Goal: Task Accomplishment & Management: Complete application form

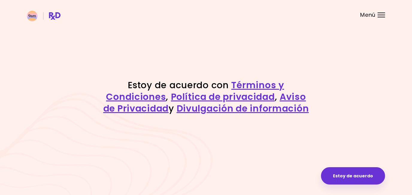
click at [371, 172] on button "Estoy de acuerdo" at bounding box center [353, 175] width 64 height 17
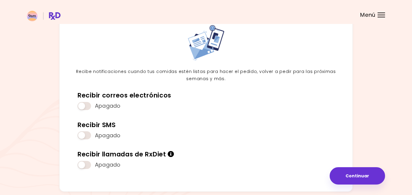
scroll to position [48, 0]
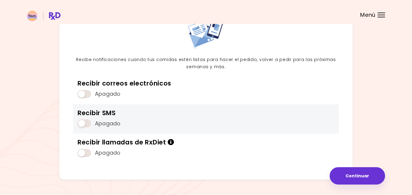
drag, startPoint x: 0, startPoint y: 0, endPoint x: 86, endPoint y: 122, distance: 149.5
click at [86, 122] on span at bounding box center [84, 123] width 13 height 8
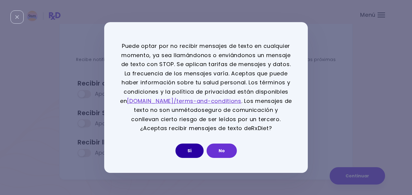
drag, startPoint x: 86, startPoint y: 122, endPoint x: 186, endPoint y: 152, distance: 104.5
click at [186, 152] on button "Sí" at bounding box center [189, 151] width 28 height 14
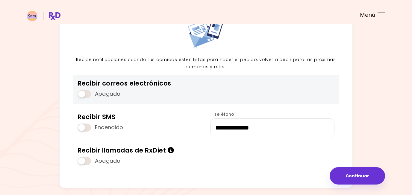
drag, startPoint x: 186, startPoint y: 152, endPoint x: 87, endPoint y: 93, distance: 115.4
click at [87, 93] on span at bounding box center [84, 94] width 13 height 8
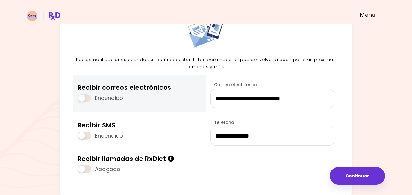
click at [88, 168] on span at bounding box center [84, 169] width 13 height 8
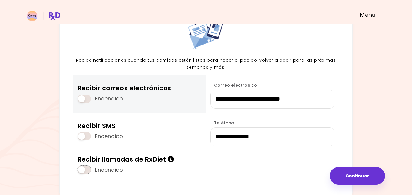
scroll to position [36, 0]
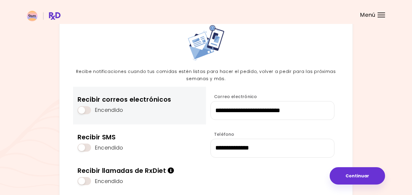
click at [358, 185] on div "**********" at bounding box center [206, 110] width 358 height 205
click at [357, 177] on button "Continuar" at bounding box center [356, 175] width 55 height 17
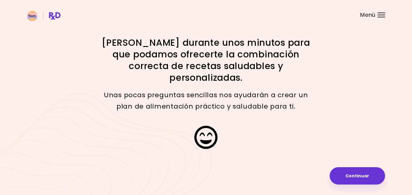
click at [357, 177] on button "Continuar" at bounding box center [356, 175] width 55 height 17
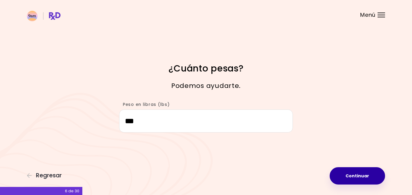
drag, startPoint x: 87, startPoint y: 93, endPoint x: 360, endPoint y: 175, distance: 285.5
click at [360, 175] on button "Continuar" at bounding box center [356, 175] width 55 height 17
select select "****"
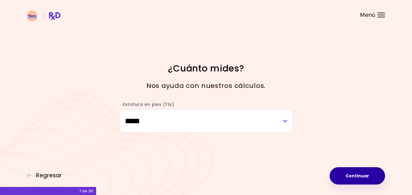
click at [360, 175] on button "Continuar" at bounding box center [356, 175] width 55 height 17
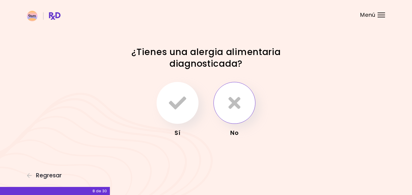
drag, startPoint x: 360, startPoint y: 175, endPoint x: 234, endPoint y: 101, distance: 147.0
click at [234, 101] on icon "button" at bounding box center [234, 102] width 12 height 17
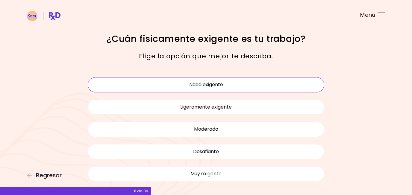
drag, startPoint x: 234, startPoint y: 101, endPoint x: 208, endPoint y: 85, distance: 30.0
click at [208, 85] on button "Nada exigente" at bounding box center [206, 84] width 236 height 15
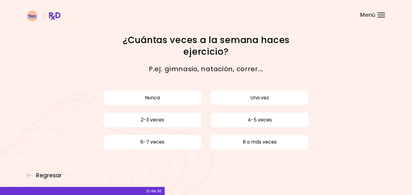
click at [251, 120] on button "4-5 veces" at bounding box center [259, 120] width 98 height 15
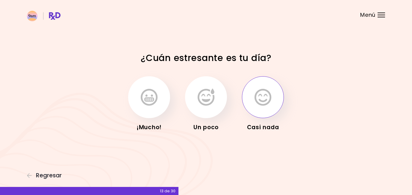
drag, startPoint x: 208, startPoint y: 85, endPoint x: 266, endPoint y: 100, distance: 59.8
click at [266, 100] on icon "button" at bounding box center [262, 97] width 17 height 17
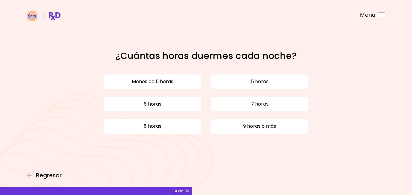
click at [248, 103] on button "7 horas" at bounding box center [259, 104] width 98 height 15
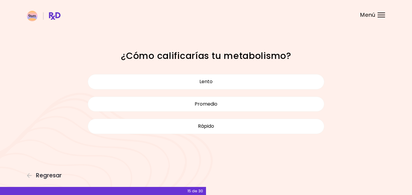
click at [233, 78] on button "Lento" at bounding box center [206, 81] width 236 height 15
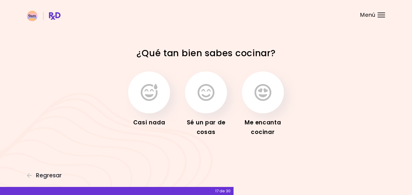
click at [253, 92] on button "button" at bounding box center [263, 93] width 42 height 42
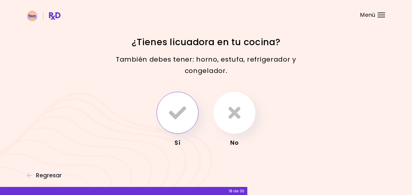
drag, startPoint x: 266, startPoint y: 100, endPoint x: 170, endPoint y: 123, distance: 98.9
click at [170, 123] on button "button" at bounding box center [178, 113] width 42 height 42
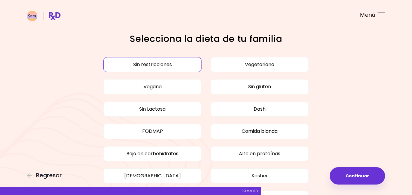
click at [163, 63] on button "Sin restricciones" at bounding box center [152, 64] width 98 height 15
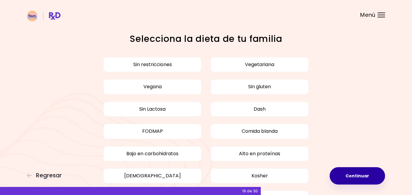
drag, startPoint x: 170, startPoint y: 123, endPoint x: 357, endPoint y: 174, distance: 194.0
click at [357, 174] on button "Continuar" at bounding box center [356, 175] width 55 height 17
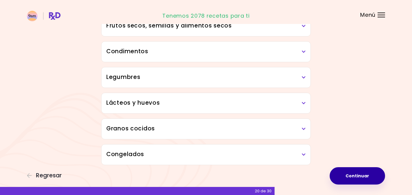
scroll to position [333, 0]
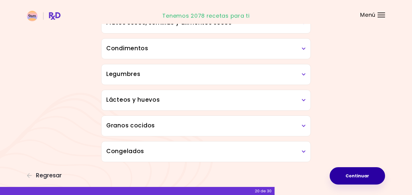
click at [362, 175] on button "Continuar" at bounding box center [356, 175] width 55 height 17
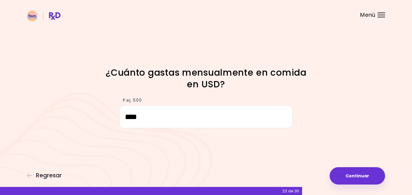
type input "****"
drag, startPoint x: 357, startPoint y: 174, endPoint x: 346, endPoint y: 174, distance: 11.1
click at [346, 174] on button "Continuar" at bounding box center [356, 175] width 55 height 17
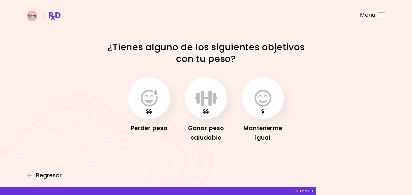
click at [145, 92] on icon "button" at bounding box center [149, 97] width 17 height 17
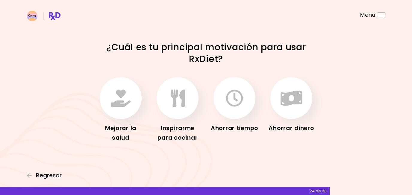
click at [126, 95] on icon "button" at bounding box center [120, 97] width 19 height 17
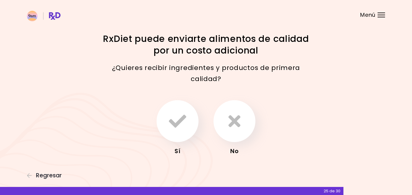
click at [230, 121] on icon "button" at bounding box center [234, 121] width 12 height 17
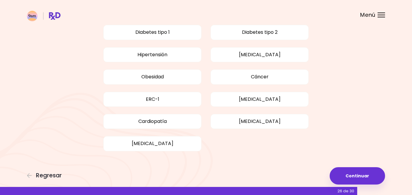
scroll to position [64, 0]
click at [351, 174] on button "Continuar" at bounding box center [356, 175] width 55 height 17
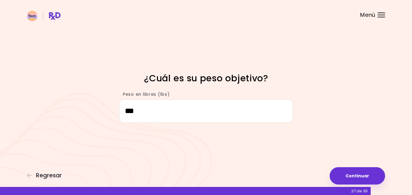
type input "***"
click at [343, 169] on button "Continuar" at bounding box center [356, 175] width 55 height 17
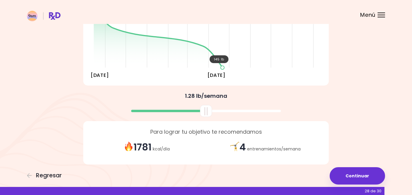
scroll to position [115, 0]
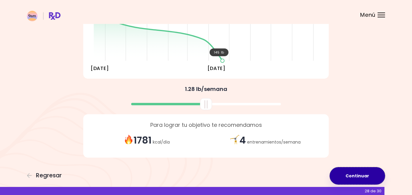
click at [355, 175] on button "Continuar" at bounding box center [356, 175] width 55 height 17
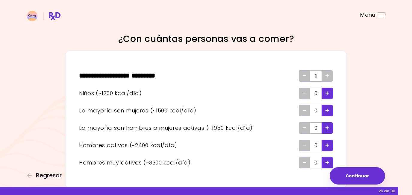
drag, startPoint x: 346, startPoint y: 174, endPoint x: 329, endPoint y: 160, distance: 22.0
click at [329, 160] on div "Agregar - Hombre muy activo" at bounding box center [326, 162] width 11 height 11
click at [304, 162] on icon "Eliminar - Hombre muy activo" at bounding box center [305, 163] width 4 height 4
click at [328, 145] on icon "Agregar - Hombre activo" at bounding box center [327, 145] width 4 height 4
click at [365, 174] on button "Continuar" at bounding box center [356, 175] width 55 height 17
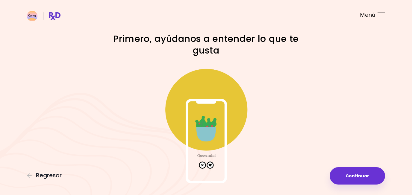
click at [365, 174] on button "Continuar" at bounding box center [356, 175] width 55 height 17
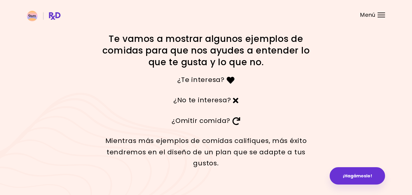
click at [233, 99] on icon at bounding box center [236, 101] width 6 height 8
click at [323, 110] on div "¿No te interesa?" at bounding box center [205, 100] width 287 height 20
drag, startPoint x: 329, startPoint y: 160, endPoint x: 358, endPoint y: 171, distance: 31.3
click at [358, 171] on button "¡Hagámoslo!" at bounding box center [356, 175] width 55 height 17
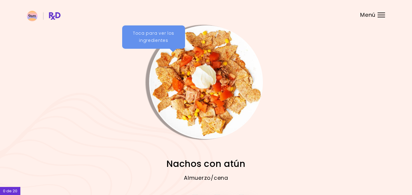
drag, startPoint x: 358, startPoint y: 171, endPoint x: 291, endPoint y: 93, distance: 103.8
click at [291, 93] on img "Información - Pan con huevo y vegetales" at bounding box center [344, 82] width 114 height 114
drag, startPoint x: 291, startPoint y: 93, endPoint x: 237, endPoint y: 150, distance: 78.1
click at [237, 150] on div "Nachos con atún Almuerzo/cena Ensalada de lentejas con aliño de aguacate Almuer…" at bounding box center [206, 166] width 358 height 55
click at [208, 94] on img "Información - Nachos con atún" at bounding box center [206, 82] width 114 height 114
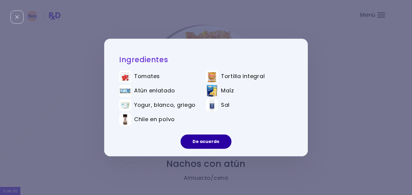
drag, startPoint x: 237, startPoint y: 150, endPoint x: 200, endPoint y: 145, distance: 36.8
click at [200, 145] on button "De acuerdo" at bounding box center [205, 142] width 51 height 14
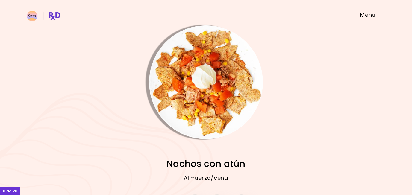
drag, startPoint x: 200, startPoint y: 145, endPoint x: 271, endPoint y: 156, distance: 70.9
click at [271, 156] on div "Nachos con atún Almuerzo/cena Ensalada de lentejas con aliño de aguacate Almuer…" at bounding box center [206, 166] width 358 height 55
drag, startPoint x: 271, startPoint y: 156, endPoint x: 297, endPoint y: 89, distance: 72.8
click at [297, 89] on img "Información - Pan con huevo y vegetales" at bounding box center [344, 82] width 114 height 114
click at [377, 15] on header at bounding box center [206, 12] width 412 height 24
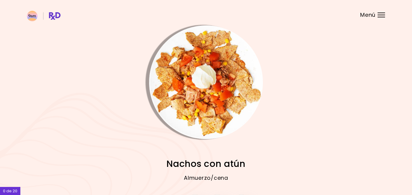
drag, startPoint x: 297, startPoint y: 89, endPoint x: 380, endPoint y: 15, distance: 110.9
click at [380, 15] on div "Menú" at bounding box center [380, 15] width 7 height 5
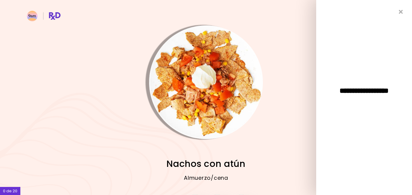
click at [399, 14] on icon "Cerrar" at bounding box center [401, 12] width 4 height 6
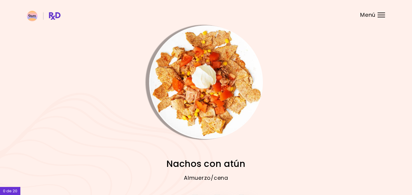
click at [360, 17] on span "Menú" at bounding box center [367, 14] width 15 height 5
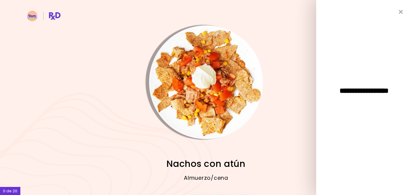
click at [402, 13] on icon "Cerrar" at bounding box center [401, 12] width 4 height 6
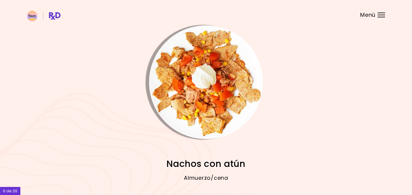
click at [310, 89] on img "Información - Pan con huevo y vegetales" at bounding box center [344, 82] width 114 height 114
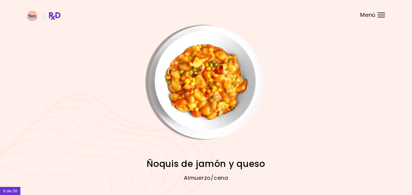
click at [227, 86] on img "Información - Ñoquis de jamón y queso" at bounding box center [206, 82] width 114 height 114
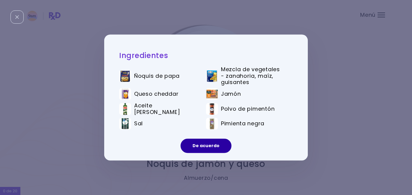
click at [206, 145] on button "De acuerdo" at bounding box center [205, 146] width 51 height 14
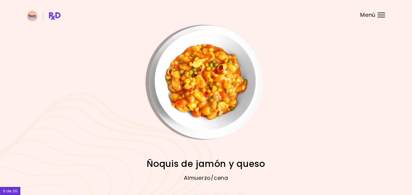
click at [232, 97] on img "Información - Ñoquis de jamón y queso" at bounding box center [206, 82] width 114 height 114
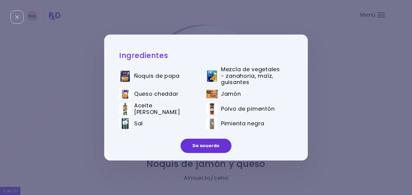
click at [234, 106] on span "Polvo de pimentón" at bounding box center [248, 109] width 54 height 7
click at [208, 143] on button "De acuerdo" at bounding box center [205, 146] width 51 height 14
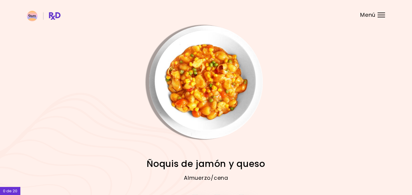
click at [14, 189] on div "0 de 20" at bounding box center [10, 191] width 20 height 8
click at [269, 162] on h2 "Ñoquis de jamón y queso" at bounding box center [206, 163] width 358 height 13
click at [316, 105] on img "Información - Quesadillas de atún y huevo" at bounding box center [344, 82] width 114 height 114
click at [372, 13] on span "Menú" at bounding box center [367, 14] width 15 height 5
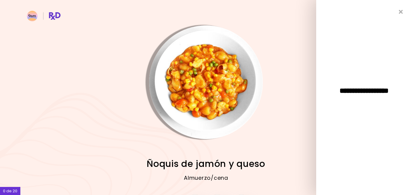
click at [294, 53] on div at bounding box center [344, 82] width 114 height 114
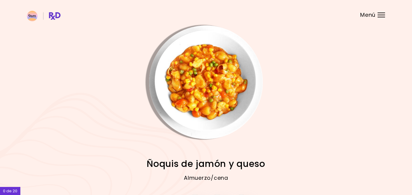
click at [213, 165] on span "Ñoquis de jamón y queso" at bounding box center [206, 164] width 118 height 12
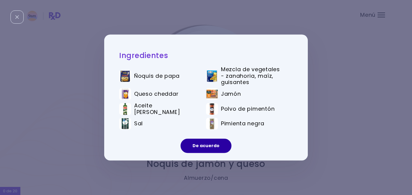
click at [215, 144] on button "De acuerdo" at bounding box center [205, 146] width 51 height 14
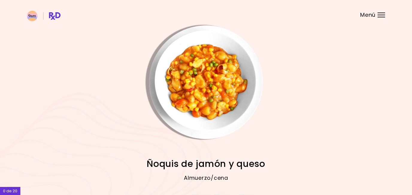
click at [232, 83] on img "Información - Ñoquis de jamón y queso" at bounding box center [206, 82] width 114 height 114
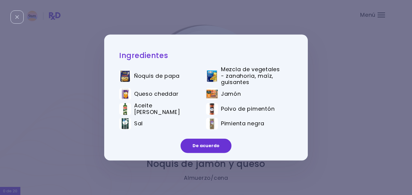
drag, startPoint x: 232, startPoint y: 83, endPoint x: 276, endPoint y: 83, distance: 44.0
click at [236, 83] on span "Mezcla de vegetales - zanahoria, maíz, guisantes" at bounding box center [252, 75] width 63 height 19
click at [204, 144] on button "De acuerdo" at bounding box center [205, 146] width 51 height 14
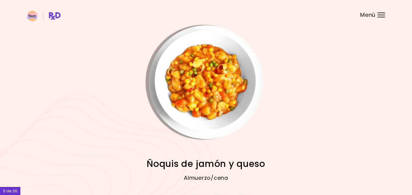
click at [299, 95] on img "Información - Quesadillas de atún y huevo" at bounding box center [344, 82] width 114 height 114
click at [275, 125] on div at bounding box center [344, 82] width 138 height 114
click at [255, 108] on img "Información - Ñoquis de jamón y queso" at bounding box center [206, 82] width 114 height 114
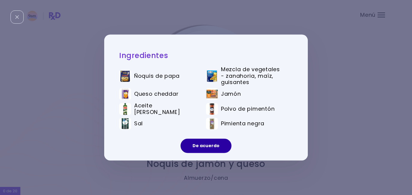
click at [201, 152] on button "De acuerdo" at bounding box center [205, 146] width 51 height 14
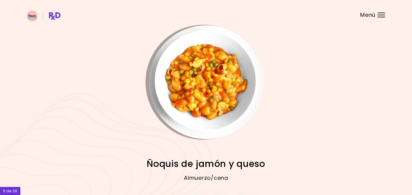
click at [53, 15] on img at bounding box center [44, 16] width 34 height 10
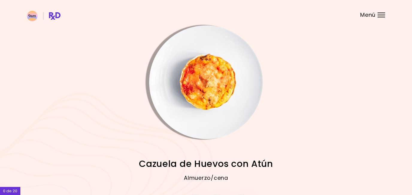
click at [197, 106] on img "Información - Cazuela de Huevos con Atún" at bounding box center [206, 82] width 114 height 114
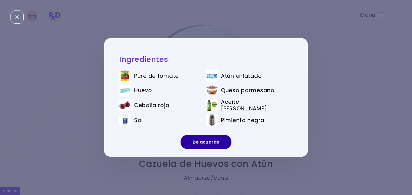
click at [205, 141] on button "De acuerdo" at bounding box center [205, 142] width 51 height 14
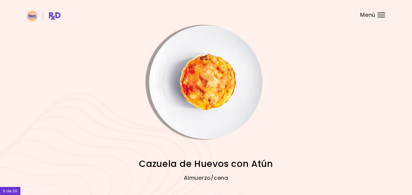
click at [54, 14] on img at bounding box center [44, 16] width 34 height 10
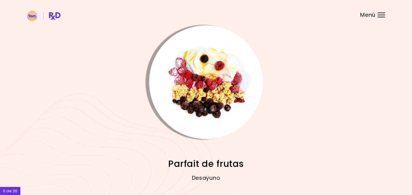
click at [54, 14] on img at bounding box center [44, 16] width 34 height 10
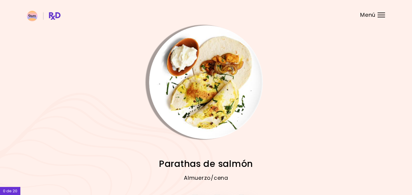
click at [54, 17] on img at bounding box center [44, 16] width 34 height 10
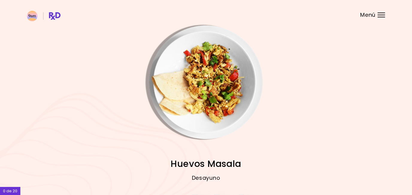
click at [59, 16] on img at bounding box center [44, 16] width 34 height 10
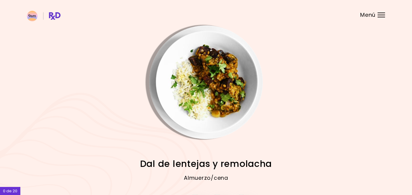
click at [217, 96] on img "Información - Dal de lentejas y remolacha" at bounding box center [206, 82] width 114 height 114
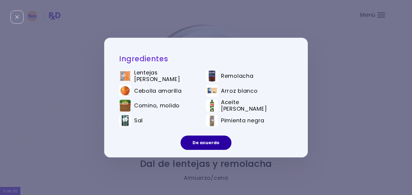
click at [200, 145] on button "De acuerdo" at bounding box center [205, 143] width 51 height 14
